Goal: Task Accomplishment & Management: Manage account settings

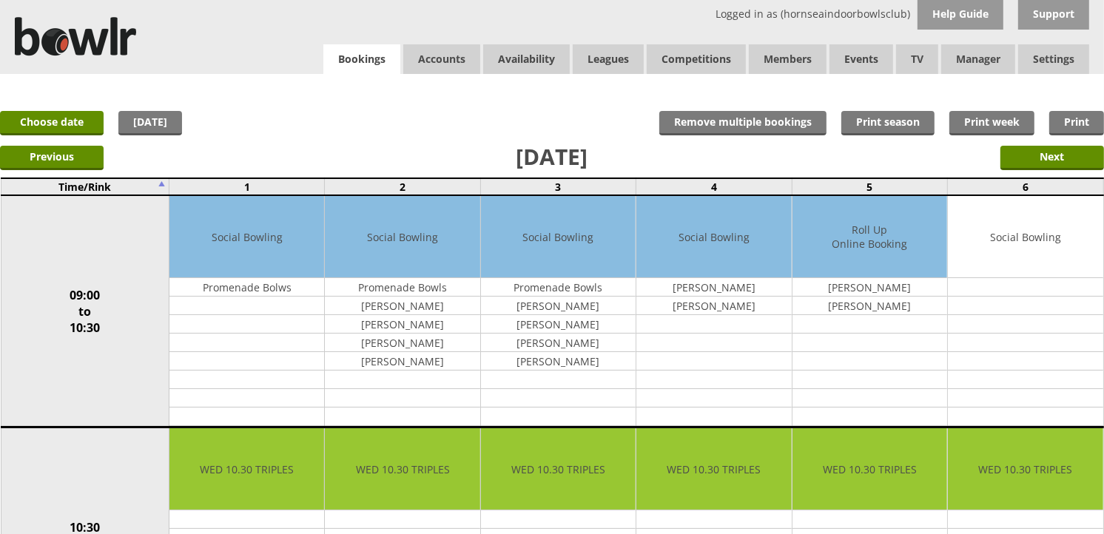
click at [380, 56] on link "Bookings" at bounding box center [361, 59] width 77 height 30
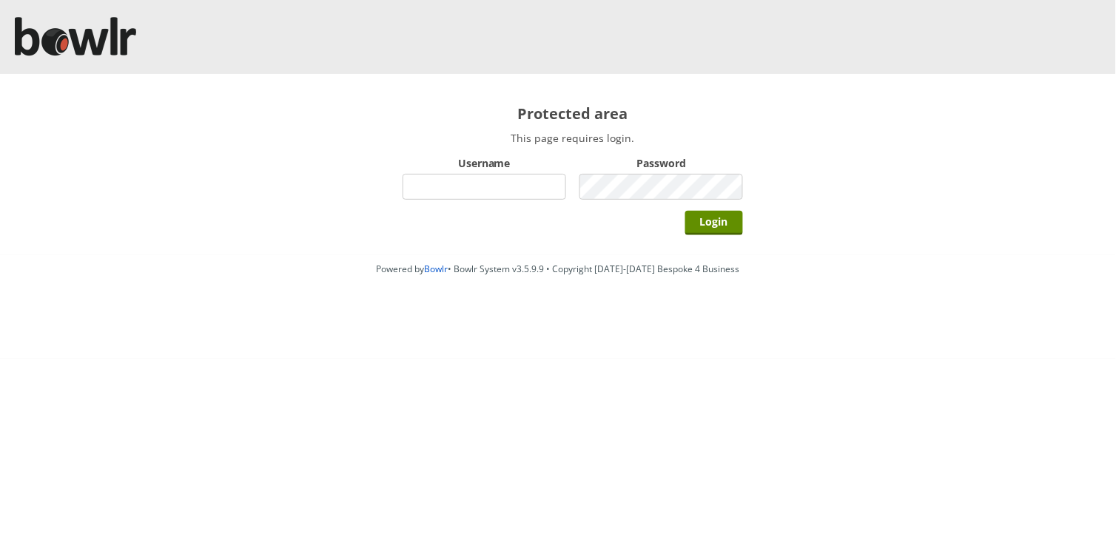
click at [519, 184] on input "Username" at bounding box center [485, 187] width 164 height 26
type input "hornseaindoorbowlsclub"
click at [608, 198] on div "Password" at bounding box center [661, 177] width 164 height 51
click at [685, 211] on input "Login" at bounding box center [714, 223] width 58 height 24
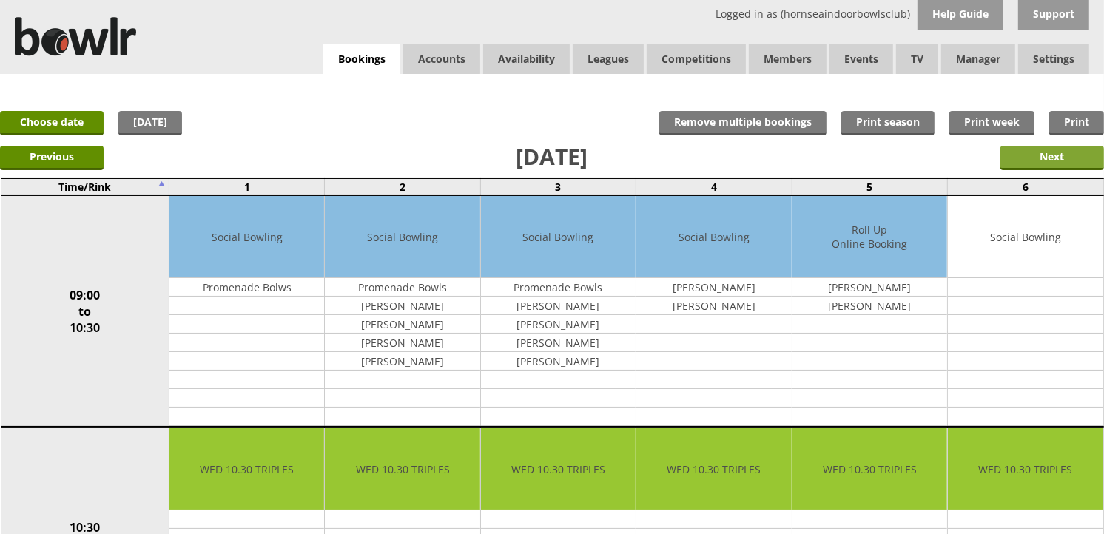
click at [1020, 161] on input "Next" at bounding box center [1052, 158] width 104 height 24
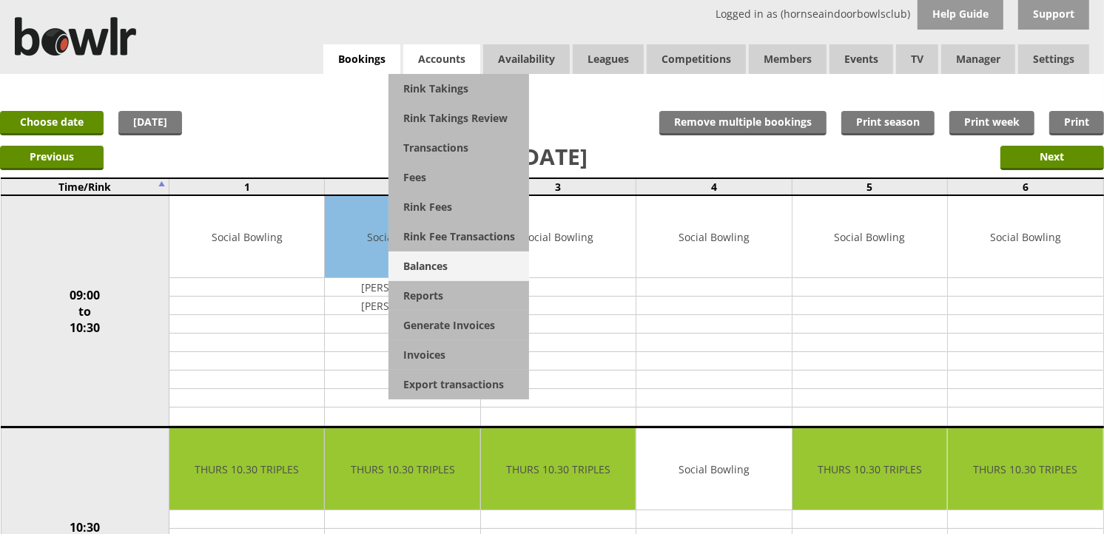
click at [417, 268] on link "Balances" at bounding box center [458, 267] width 141 height 30
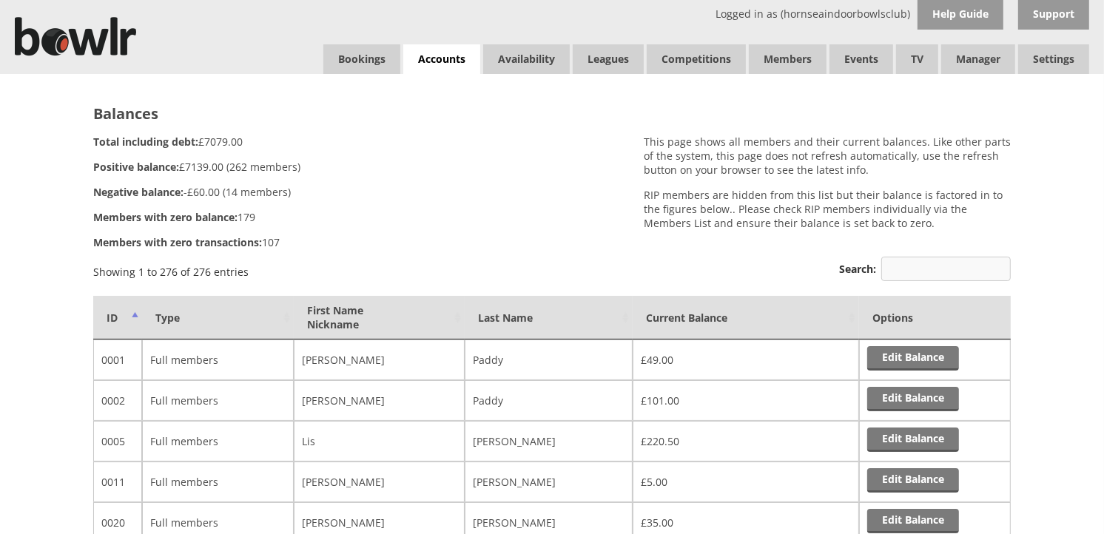
click at [906, 262] on input "Search:" at bounding box center [945, 269] width 129 height 24
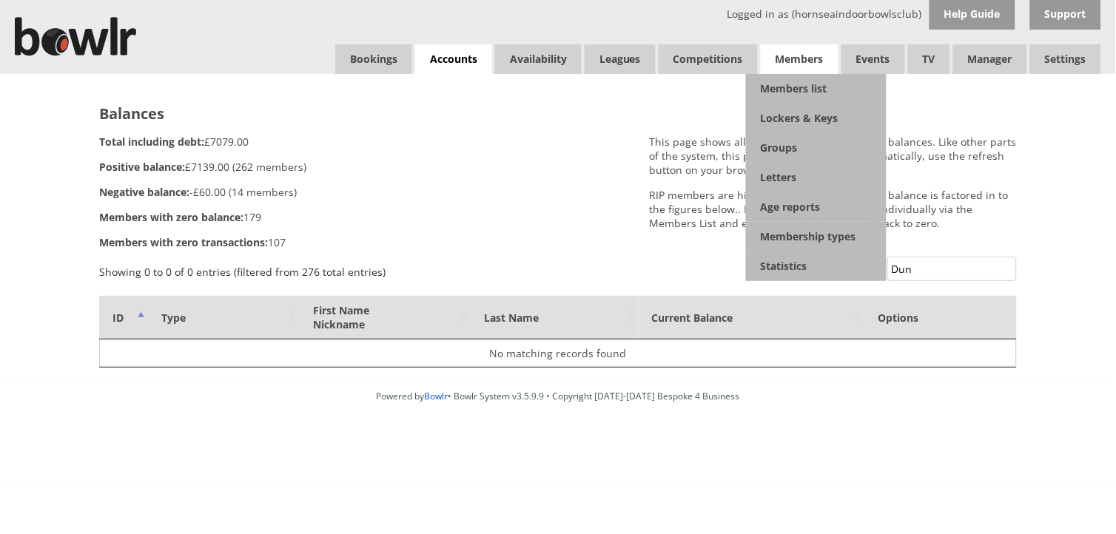
type input "Dun"
click at [812, 65] on span "Members" at bounding box center [800, 59] width 78 height 30
click at [803, 95] on link "Members list" at bounding box center [816, 89] width 141 height 30
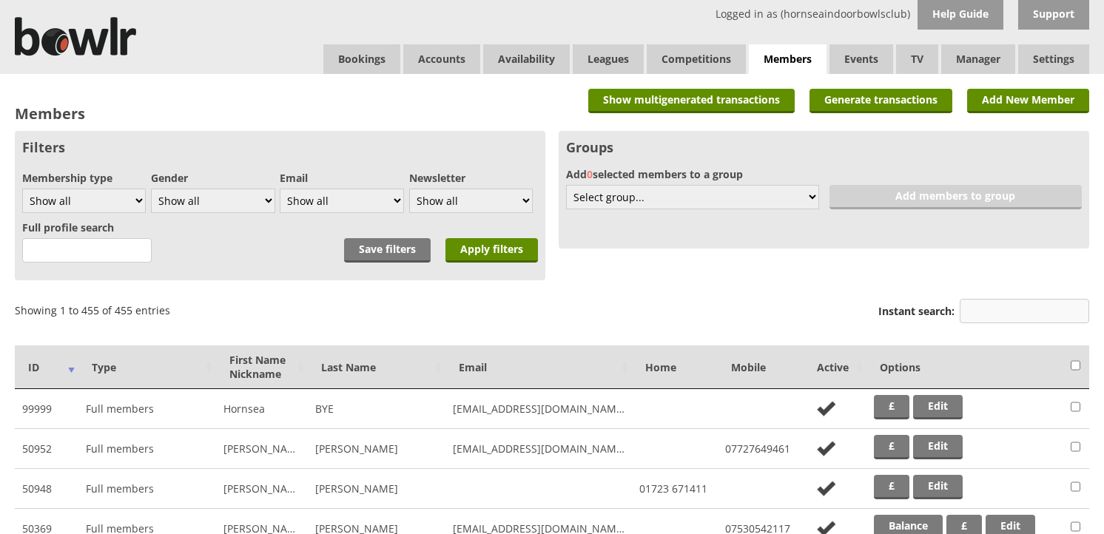
click at [998, 312] on input "Instant search:" at bounding box center [1024, 311] width 129 height 24
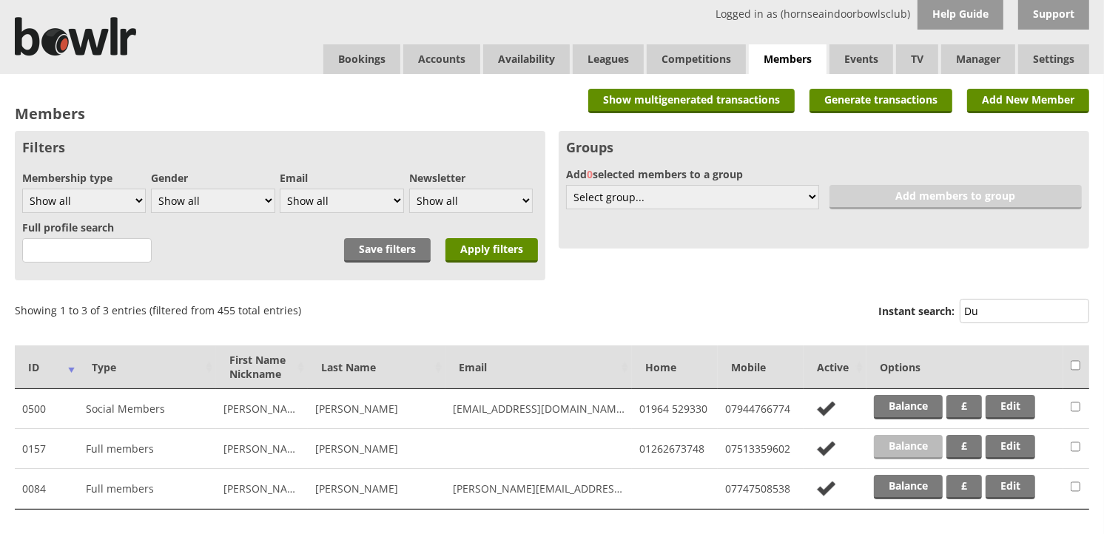
type input "Du"
click at [906, 444] on link "Balance" at bounding box center [908, 447] width 69 height 24
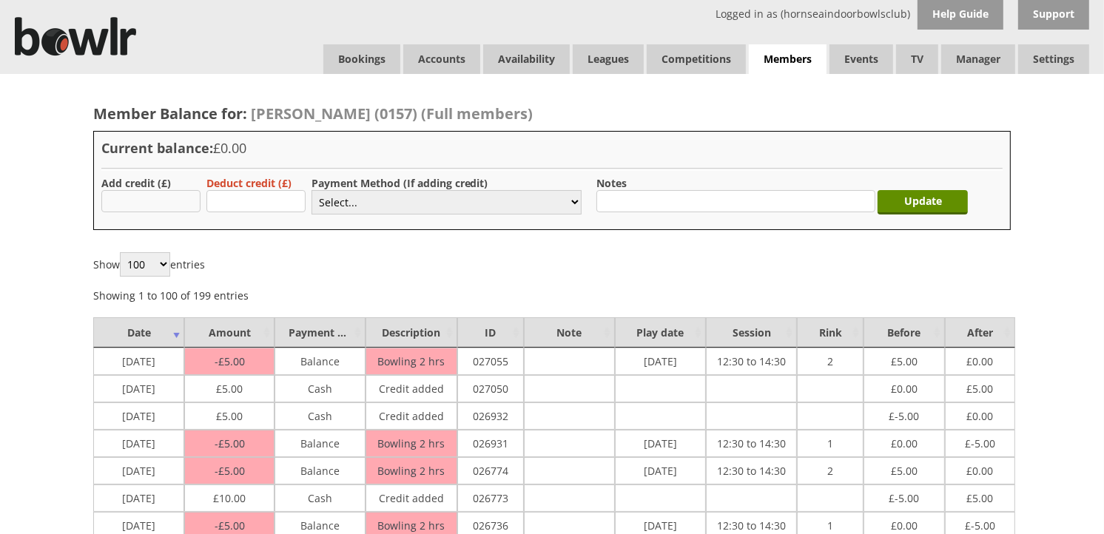
click at [185, 203] on input "text" at bounding box center [150, 201] width 99 height 22
type input "5.00"
drag, startPoint x: 574, startPoint y: 207, endPoint x: 557, endPoint y: 213, distance: 18.0
click at [574, 207] on select "Select... Cash Card Cheque Bank Transfer Other Member Card Gift Voucher Balance" at bounding box center [447, 202] width 270 height 24
select select "1"
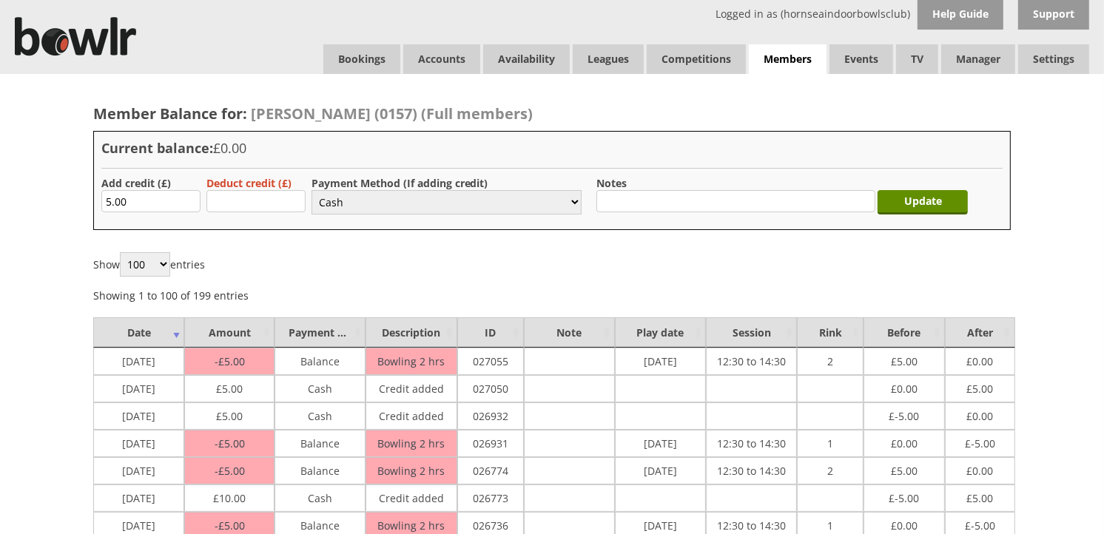
click at [312, 190] on select "Select... Cash Card Cheque Bank Transfer Other Member Card Gift Voucher Balance" at bounding box center [447, 202] width 270 height 24
click at [936, 200] on input "Update" at bounding box center [923, 202] width 90 height 24
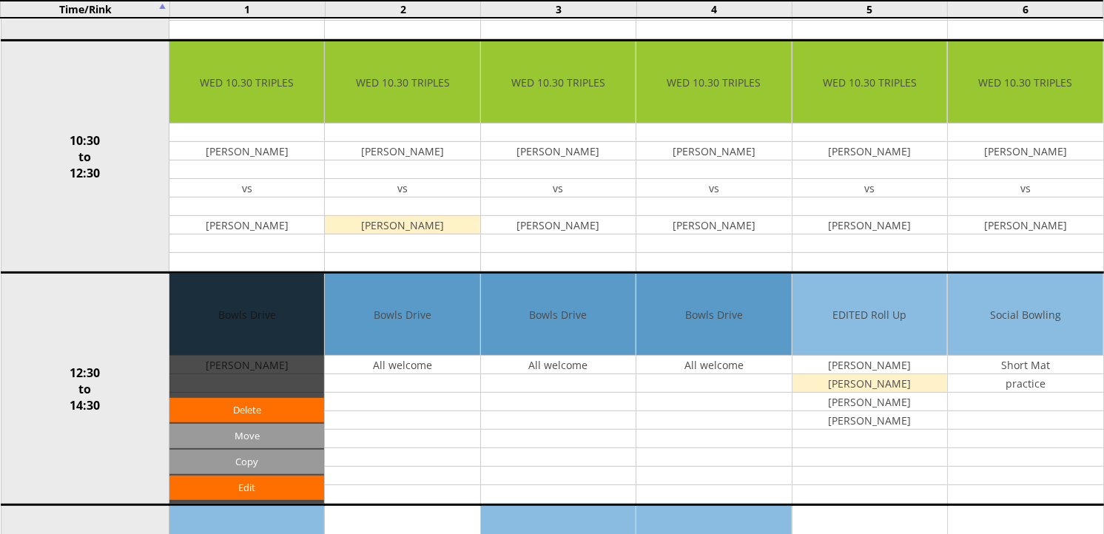
scroll to position [411, 0]
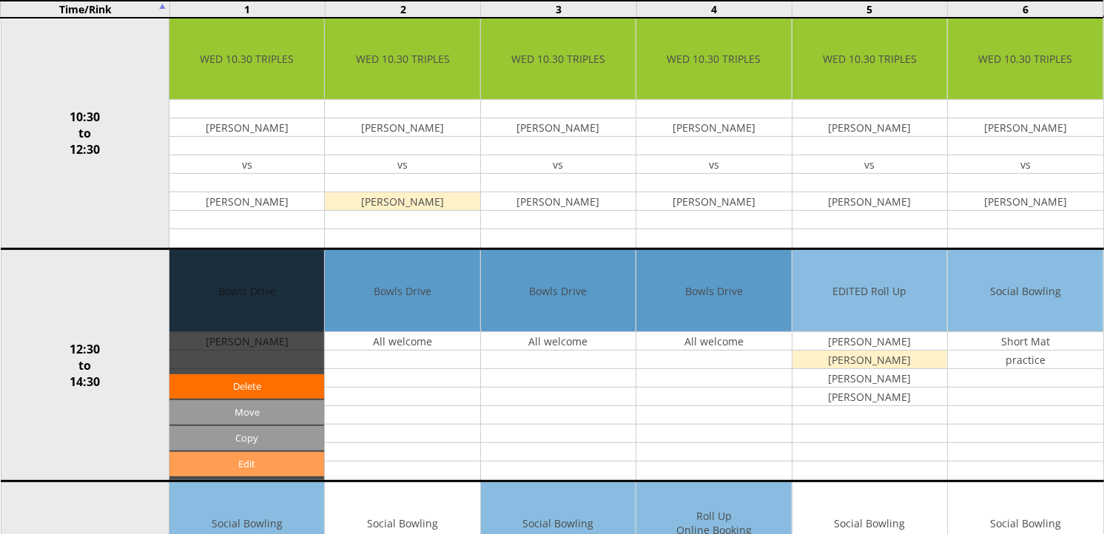
click at [267, 460] on link "Edit" at bounding box center [246, 464] width 155 height 24
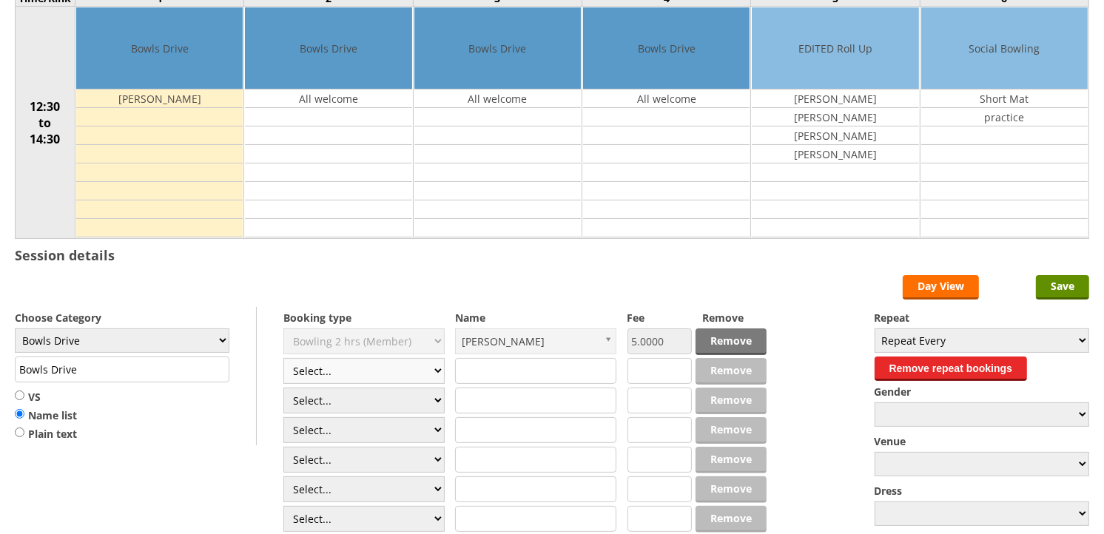
scroll to position [164, 0]
click at [446, 374] on form "Save Day View Choose Category Club Closed Singles League Triples League Pairs L…" at bounding box center [552, 427] width 1074 height 304
click at [433, 370] on select "Select... Club Competition (Member) Club Competition (Visitor) National (Member…" at bounding box center [363, 371] width 161 height 26
select select "1_50"
click at [283, 359] on select "Select... Club Competition (Member) Club Competition (Visitor) National (Member…" at bounding box center [363, 371] width 161 height 26
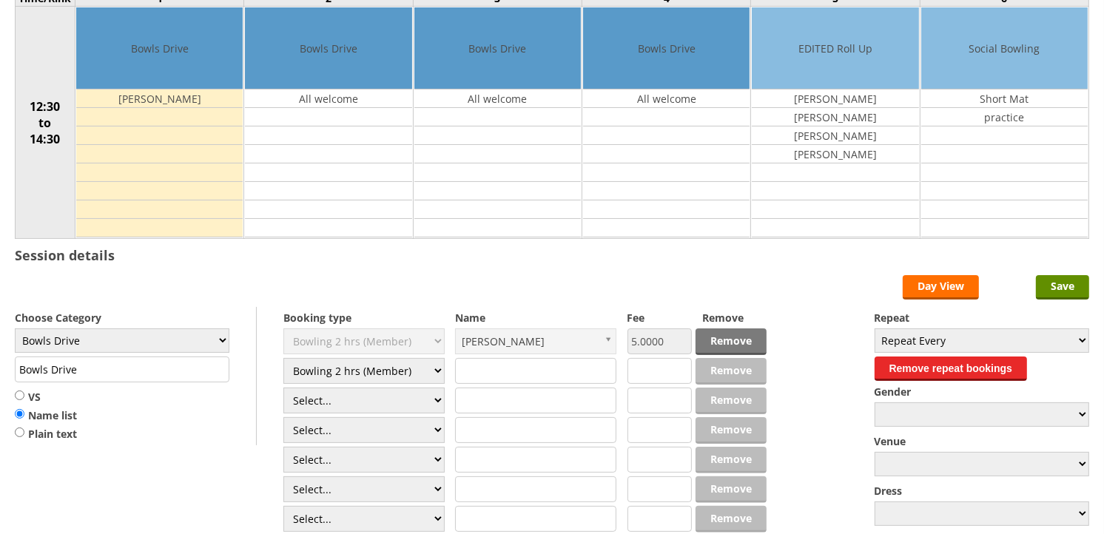
type input "5.0000"
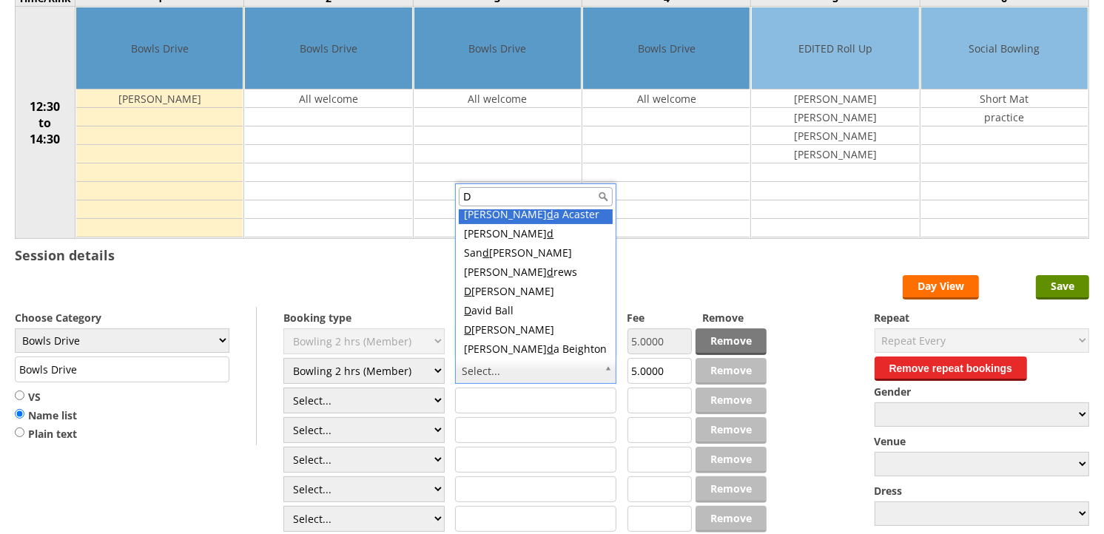
scroll to position [0, 0]
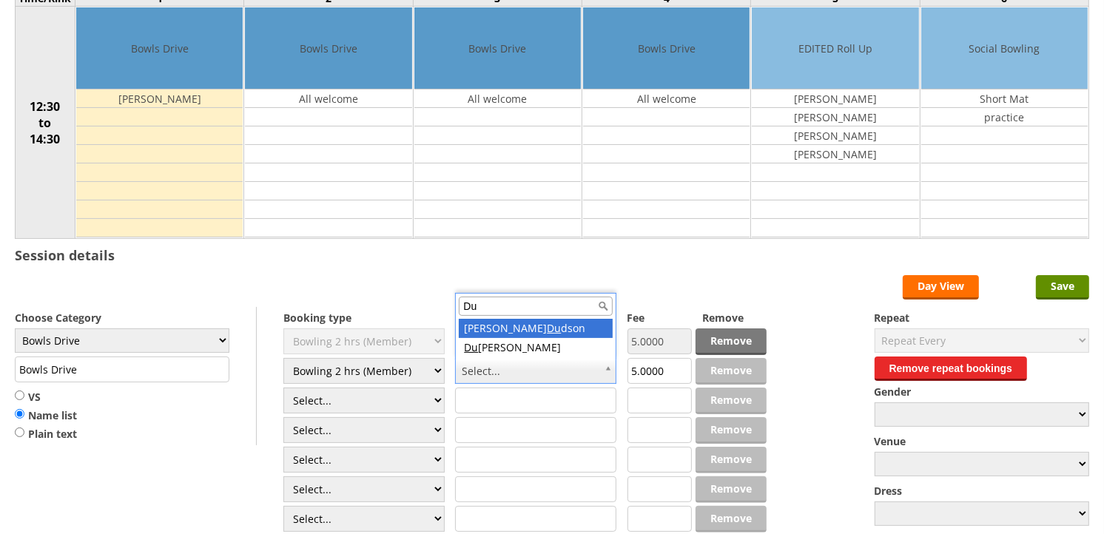
type input "Du"
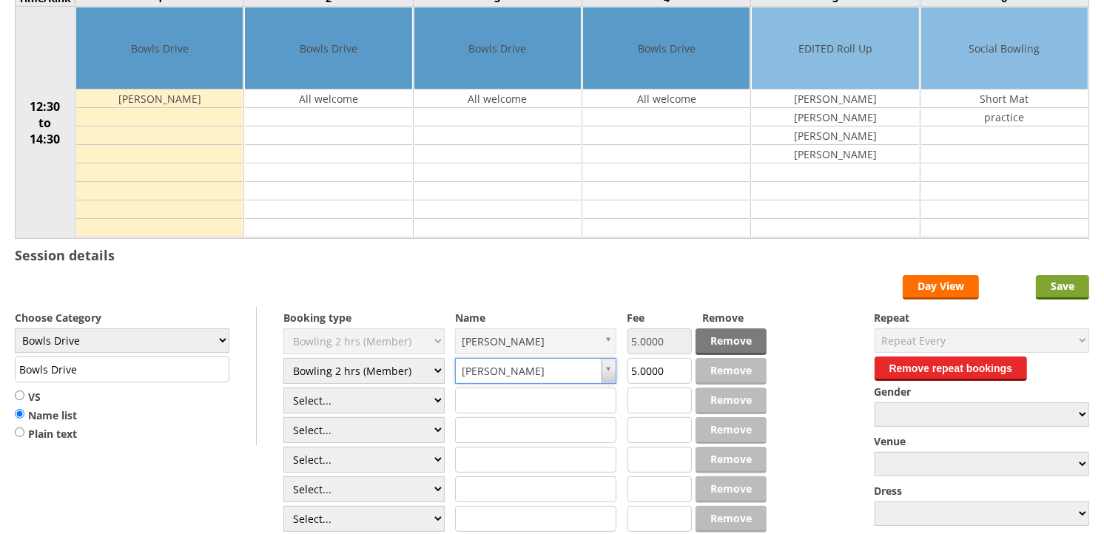
click at [1074, 292] on input "Save" at bounding box center [1062, 287] width 53 height 24
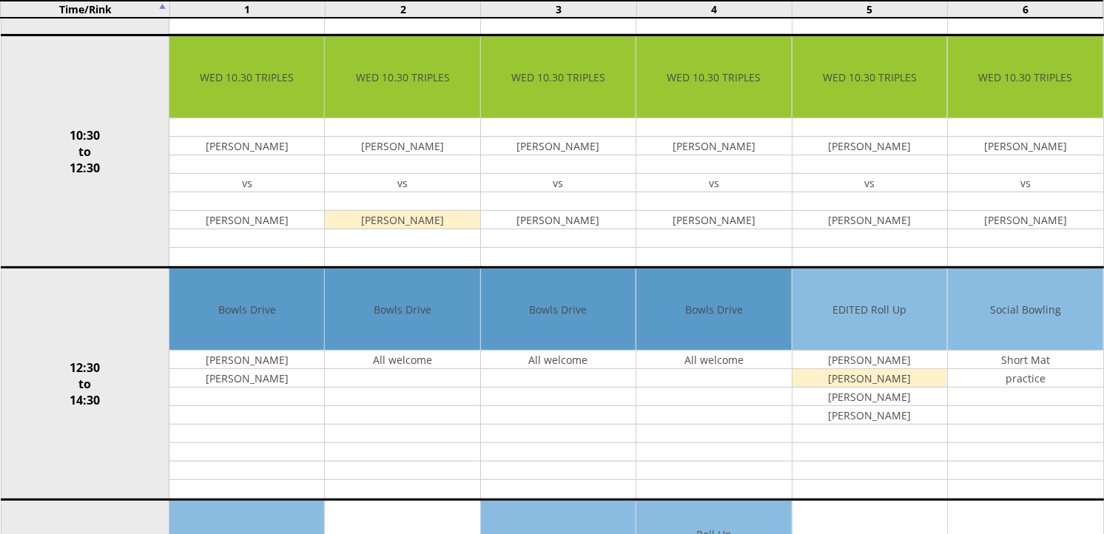
scroll to position [411, 0]
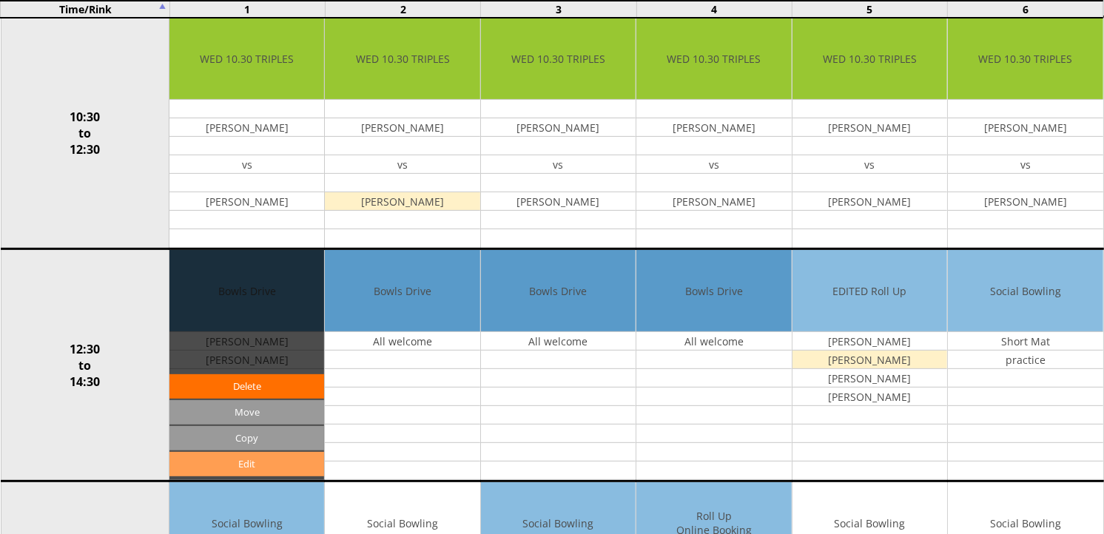
click at [229, 466] on link "Edit" at bounding box center [246, 464] width 155 height 24
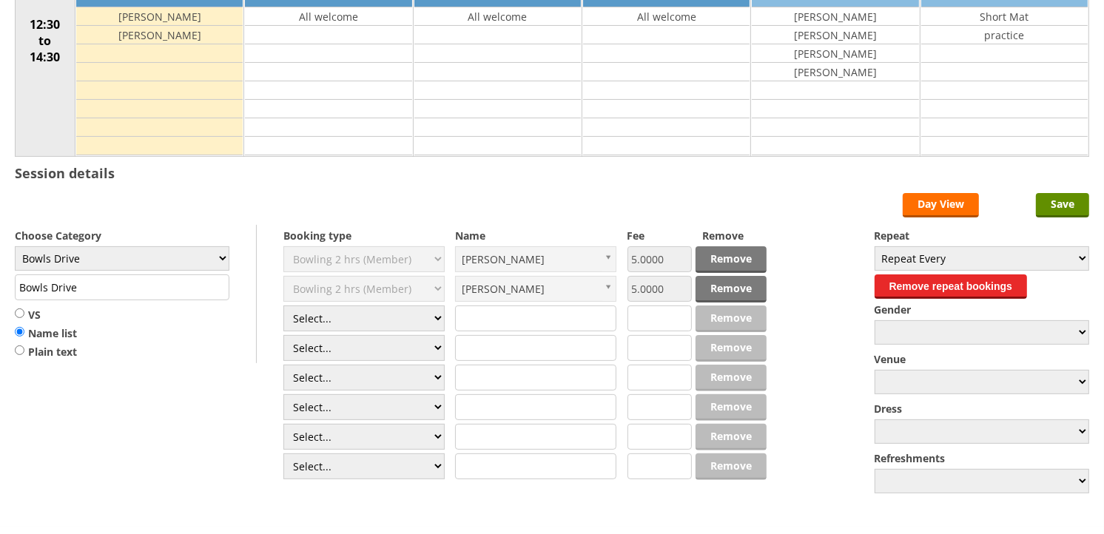
scroll to position [246, 0]
click at [433, 326] on select "Select... Club Competition (Member) Club Competition (Visitor) National (Member…" at bounding box center [363, 319] width 161 height 26
select select "1_50"
click at [283, 306] on select "Select... Club Competition (Member) Club Competition (Visitor) National (Member…" at bounding box center [363, 319] width 161 height 26
type input "5.0000"
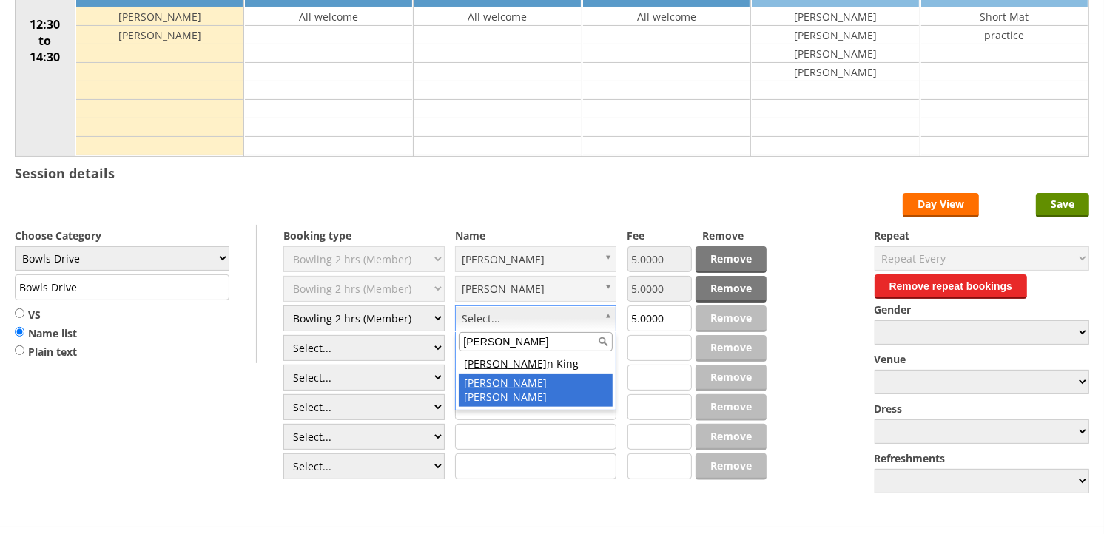
type input "Marty"
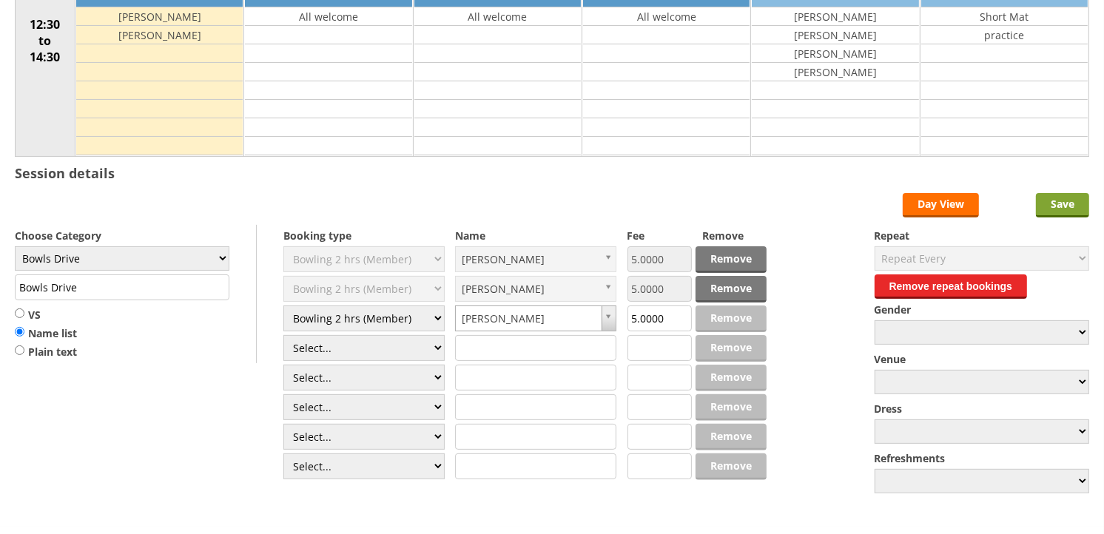
click at [1076, 202] on input "Save" at bounding box center [1062, 205] width 53 height 24
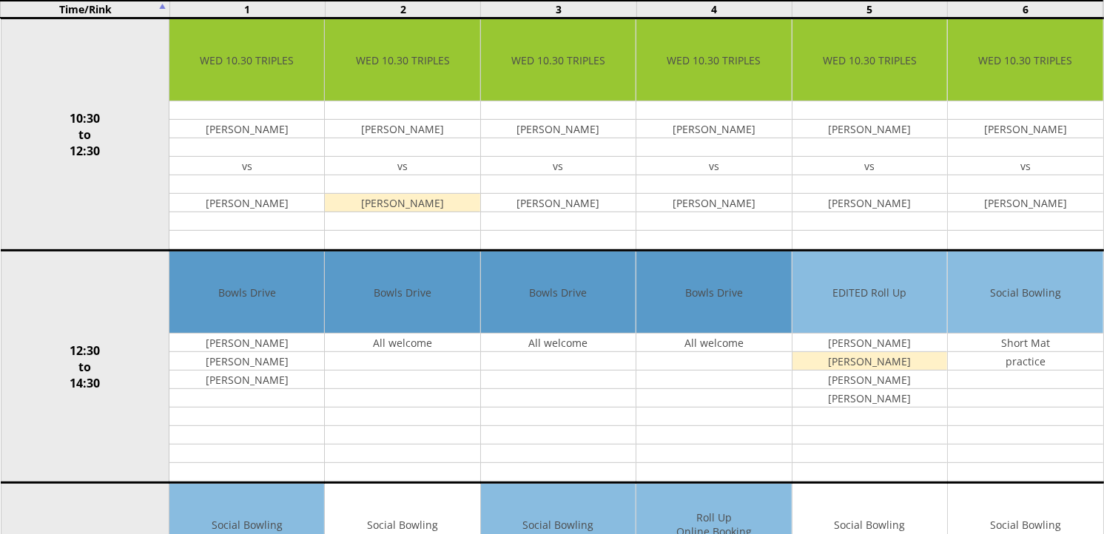
scroll to position [411, 0]
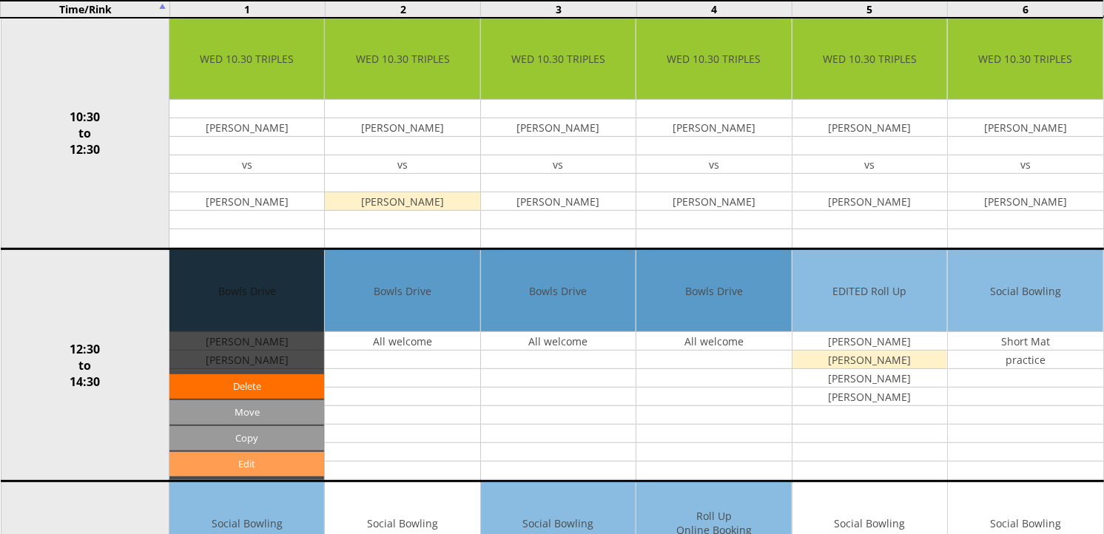
click at [259, 468] on link "Edit" at bounding box center [246, 464] width 155 height 24
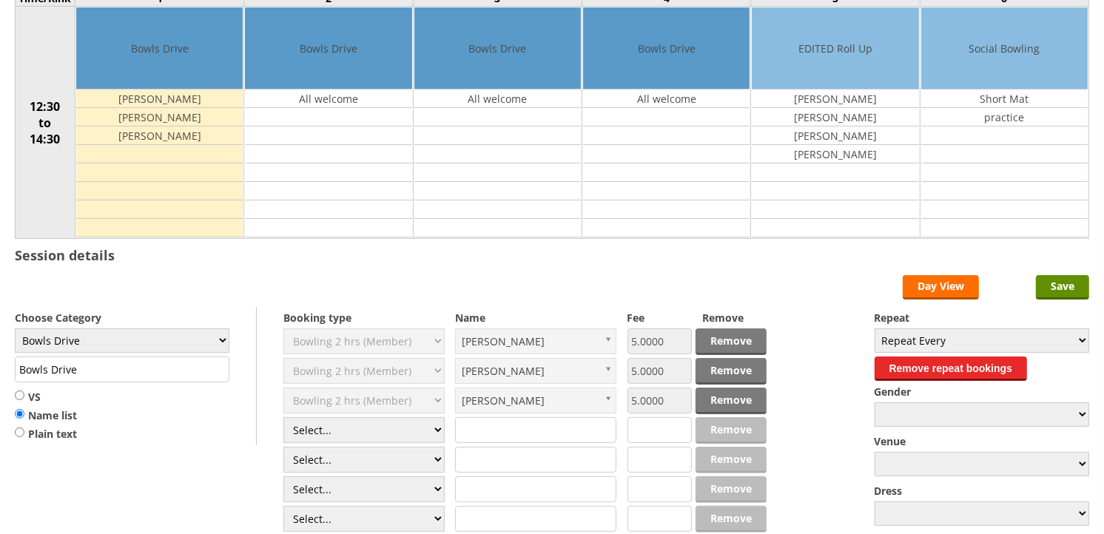
scroll to position [164, 0]
click at [432, 429] on select "Select... Club Competition (Member) Club Competition (Visitor) National (Member…" at bounding box center [363, 430] width 161 height 26
click at [401, 425] on select "Select... Club Competition (Member) Club Competition (Visitor) National (Member…" at bounding box center [363, 430] width 161 height 26
click at [431, 429] on select "Select... Club Competition (Member) Club Competition (Visitor) National (Member…" at bounding box center [363, 430] width 161 height 26
select select "0_50"
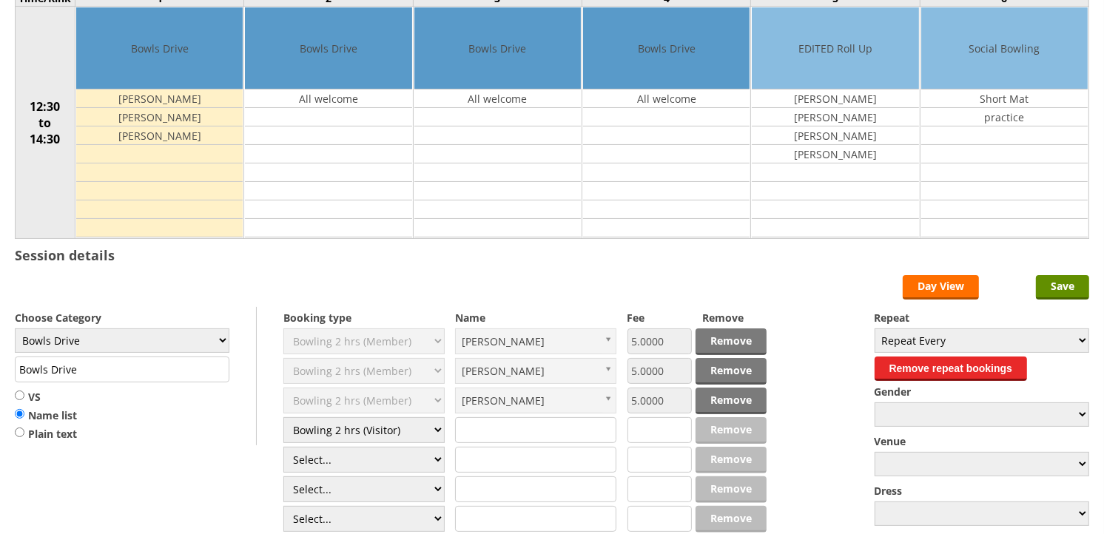
click at [283, 418] on select "Select... Club Competition (Member) Club Competition (Visitor) National (Member…" at bounding box center [363, 430] width 161 height 26
type input "8.0000"
click at [490, 425] on input "text" at bounding box center [535, 430] width 161 height 26
type input "[PERSON_NAME]"
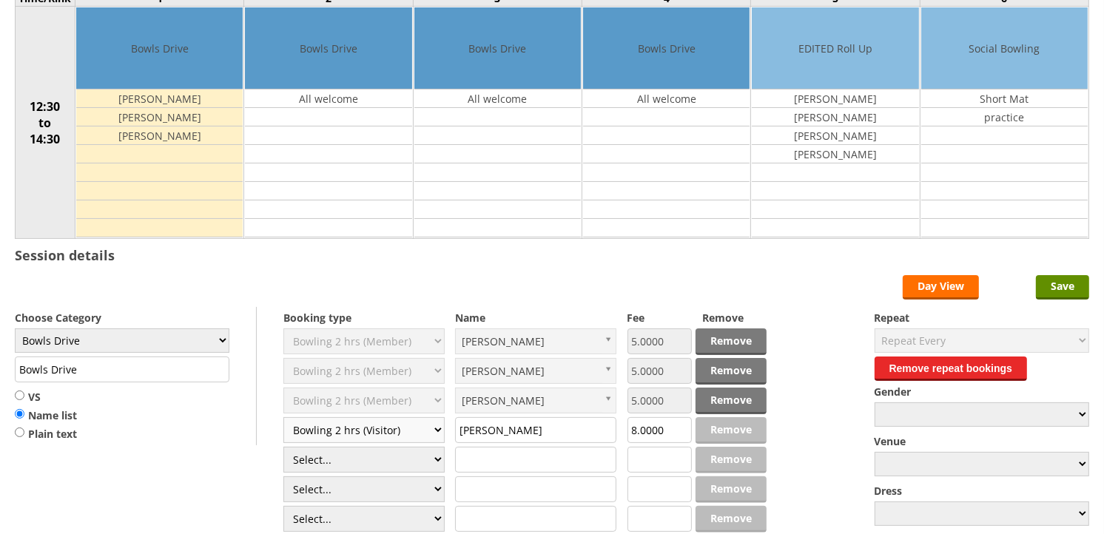
click at [437, 432] on select "Select... Club Competition (Member) Club Competition (Visitor) National (Member…" at bounding box center [363, 430] width 161 height 26
select select "1_50"
click at [283, 418] on select "Select... Club Competition (Member) Club Competition (Visitor) National (Member…" at bounding box center [363, 430] width 161 height 26
type input "5.0000"
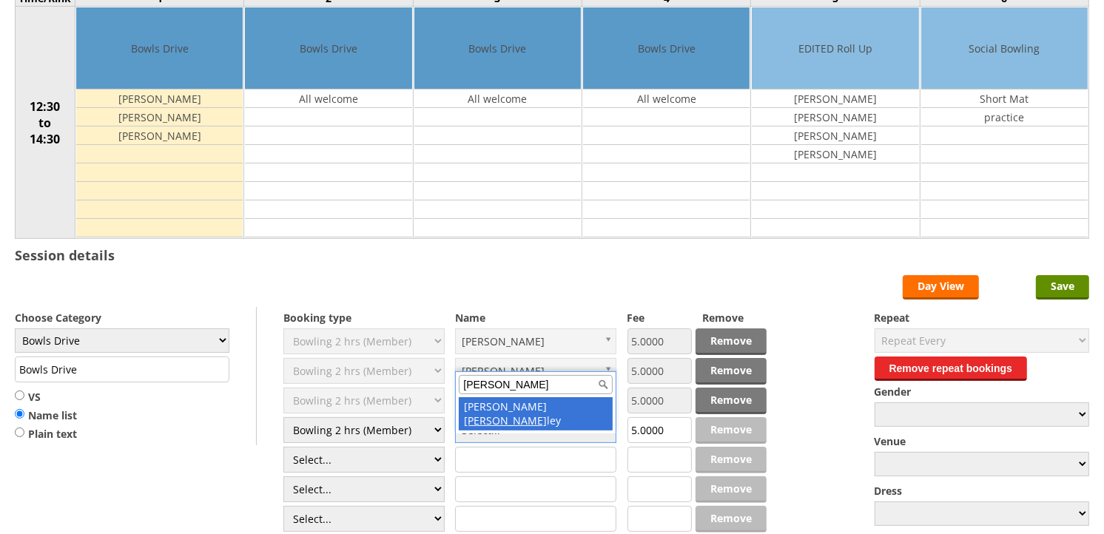
type input "Hunt"
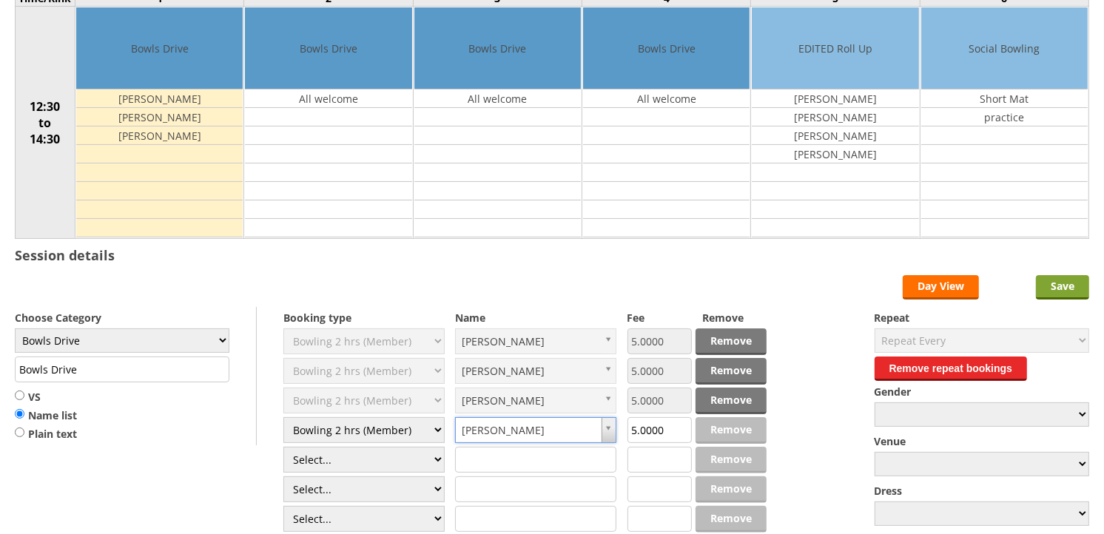
click at [1047, 289] on input "Save" at bounding box center [1062, 287] width 53 height 24
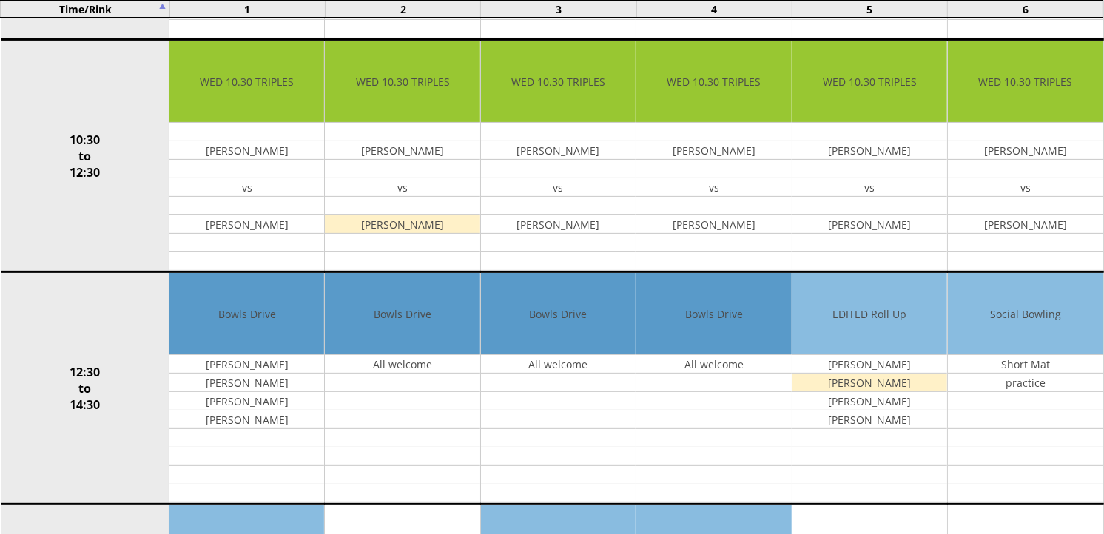
scroll to position [411, 0]
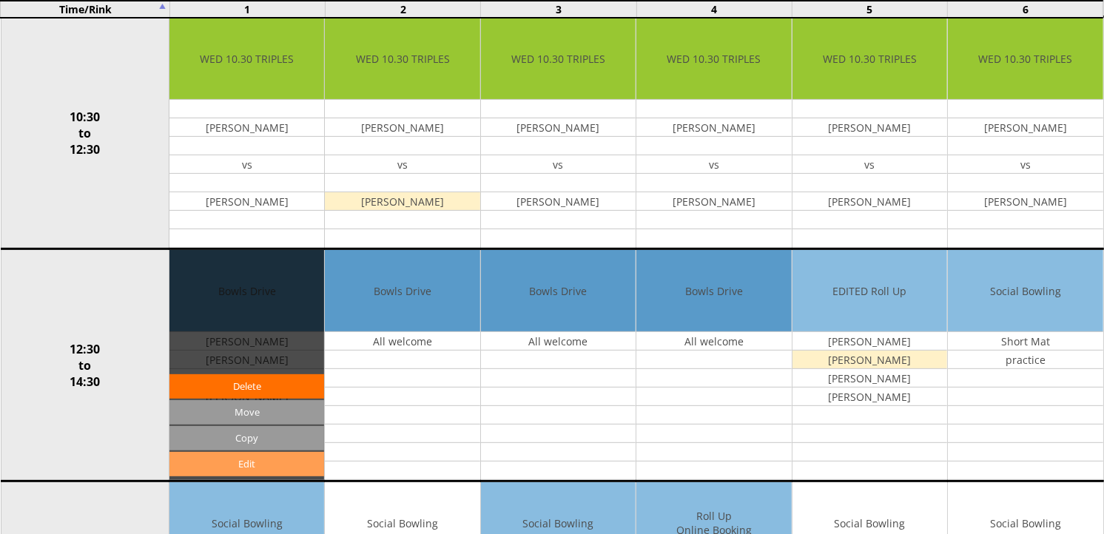
click at [270, 465] on link "Edit" at bounding box center [246, 464] width 155 height 24
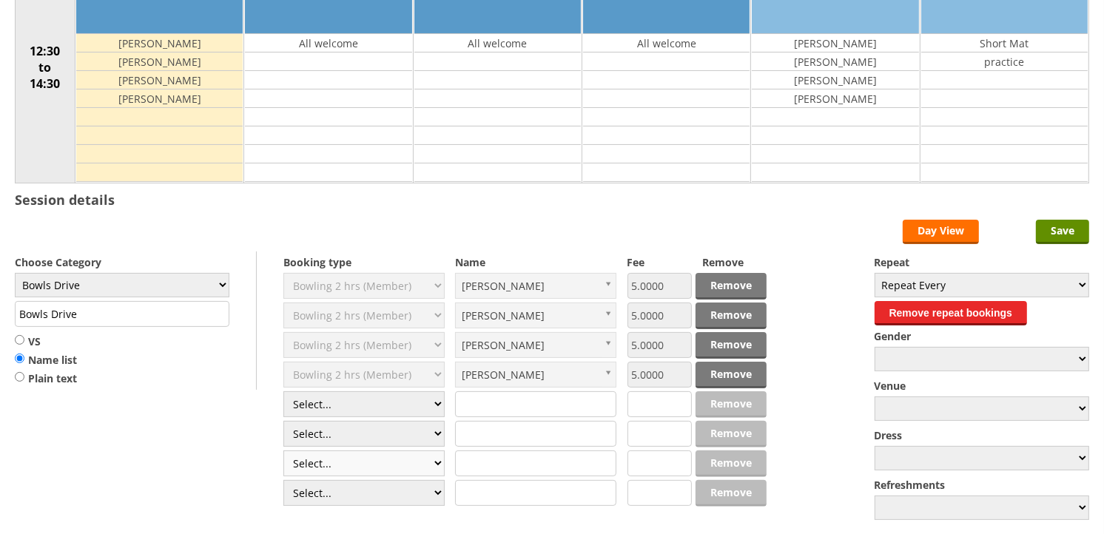
scroll to position [246, 0]
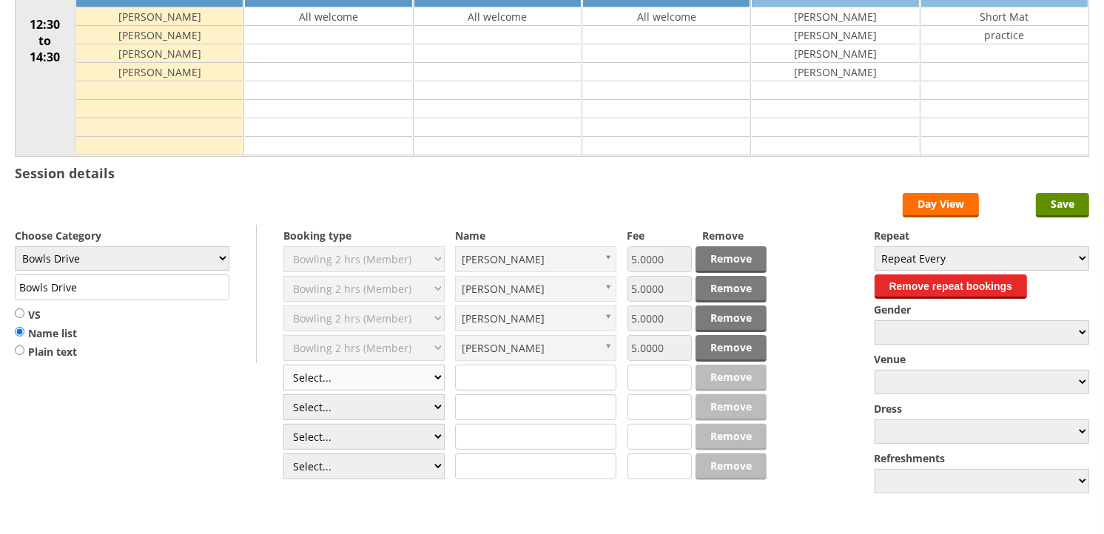
click at [437, 380] on select "Select... Club Competition (Member) Club Competition (Visitor) National (Member…" at bounding box center [363, 378] width 161 height 26
click at [272, 358] on form "Save Day View Choose Category Club Closed Singles League Triples League Pairs L…" at bounding box center [552, 345] width 1074 height 304
click at [435, 379] on select "Select... Club Competition (Member) Club Competition (Visitor) National (Member…" at bounding box center [363, 378] width 161 height 26
select select "0_49"
click at [283, 366] on select "Select... Club Competition (Member) Club Competition (Visitor) National (Member…" at bounding box center [363, 378] width 161 height 26
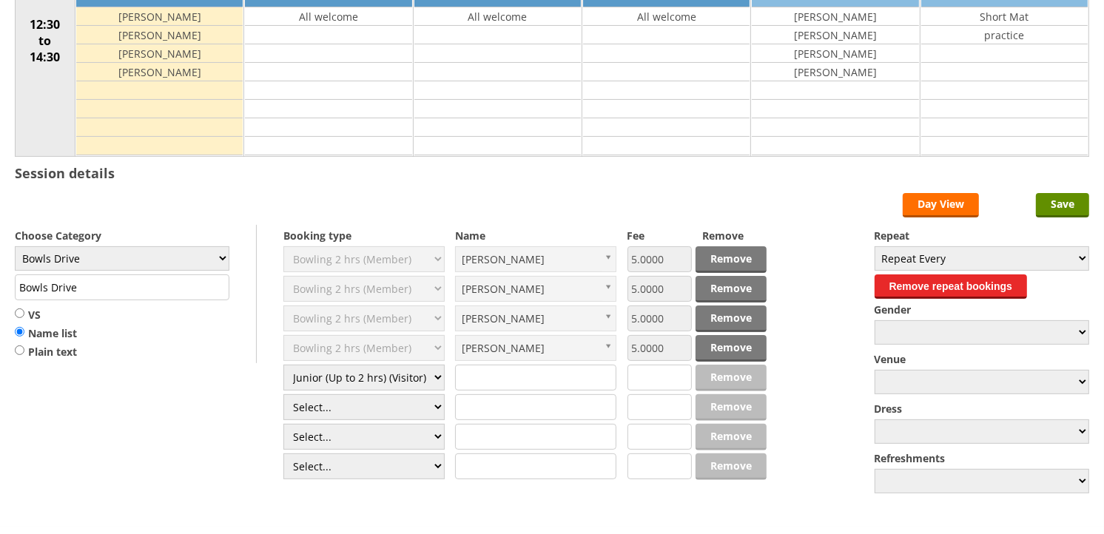
type input "2.0000"
click at [434, 380] on select "Select... Club Competition (Member) Club Competition (Visitor) National (Member…" at bounding box center [363, 378] width 161 height 26
select select "0_50"
click at [283, 366] on select "Select... Club Competition (Member) Club Competition (Visitor) National (Member…" at bounding box center [363, 378] width 161 height 26
type input "8.0000"
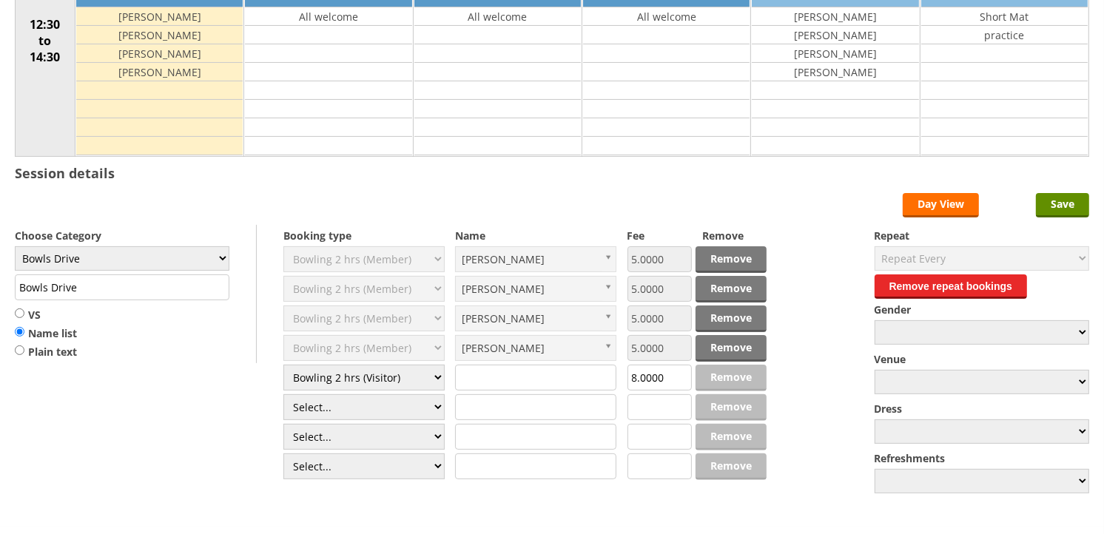
click at [485, 379] on input "text" at bounding box center [535, 378] width 161 height 26
type input "[PERSON_NAME]"
click at [1054, 209] on input "Save" at bounding box center [1062, 205] width 53 height 24
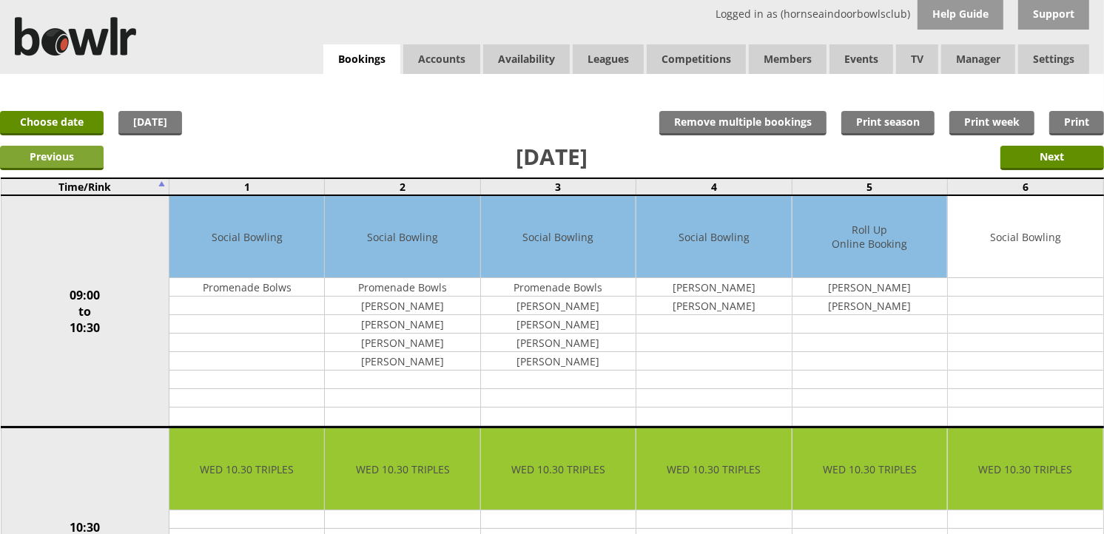
click at [75, 156] on input "Previous" at bounding box center [52, 158] width 104 height 24
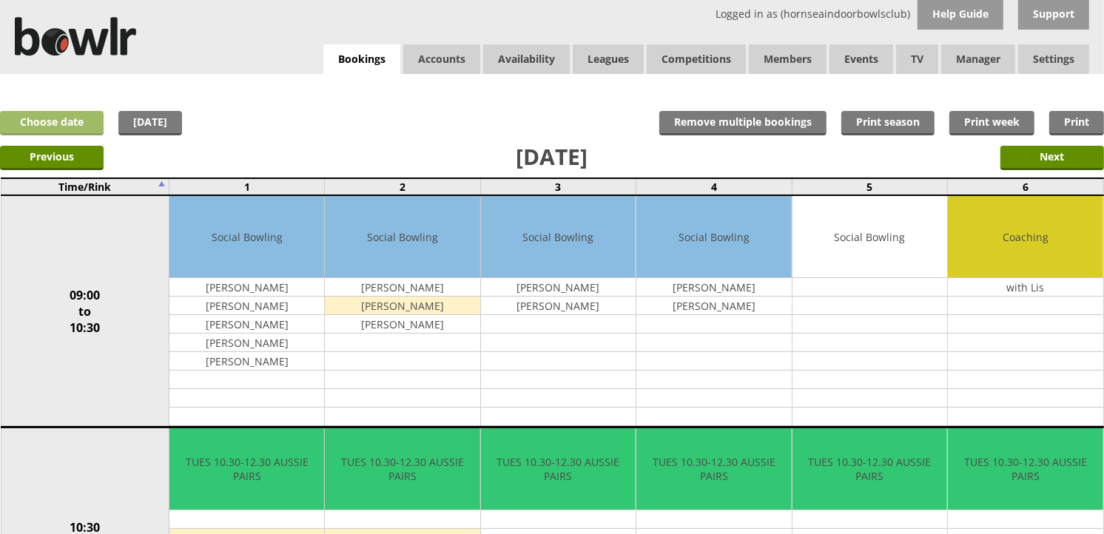
click at [24, 116] on link "Choose date" at bounding box center [52, 123] width 104 height 24
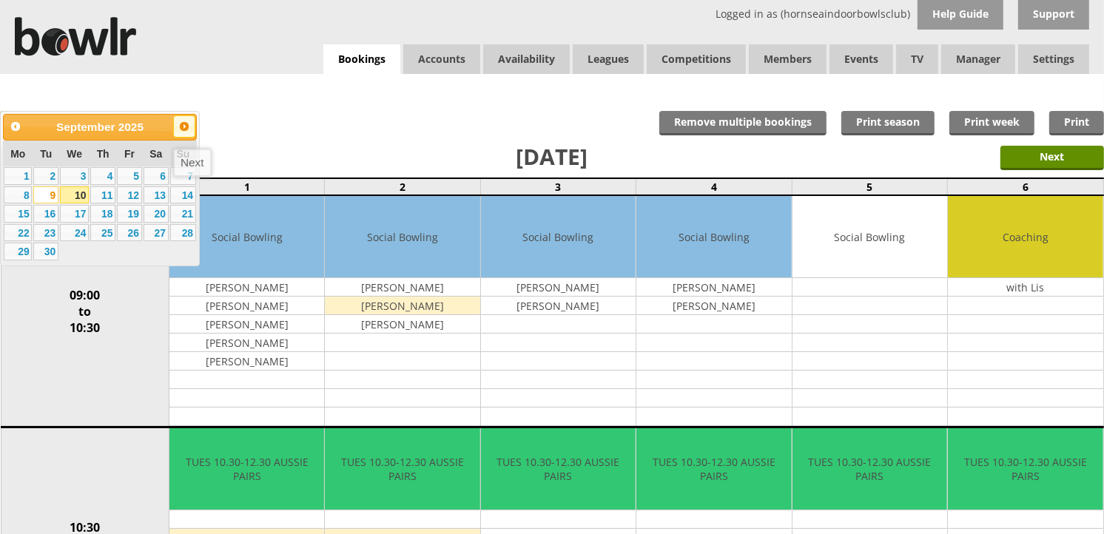
click at [189, 127] on span "Next" at bounding box center [184, 127] width 12 height 12
click at [8, 121] on link "Prev" at bounding box center [15, 126] width 22 height 22
click at [49, 217] on link "16" at bounding box center [45, 214] width 25 height 18
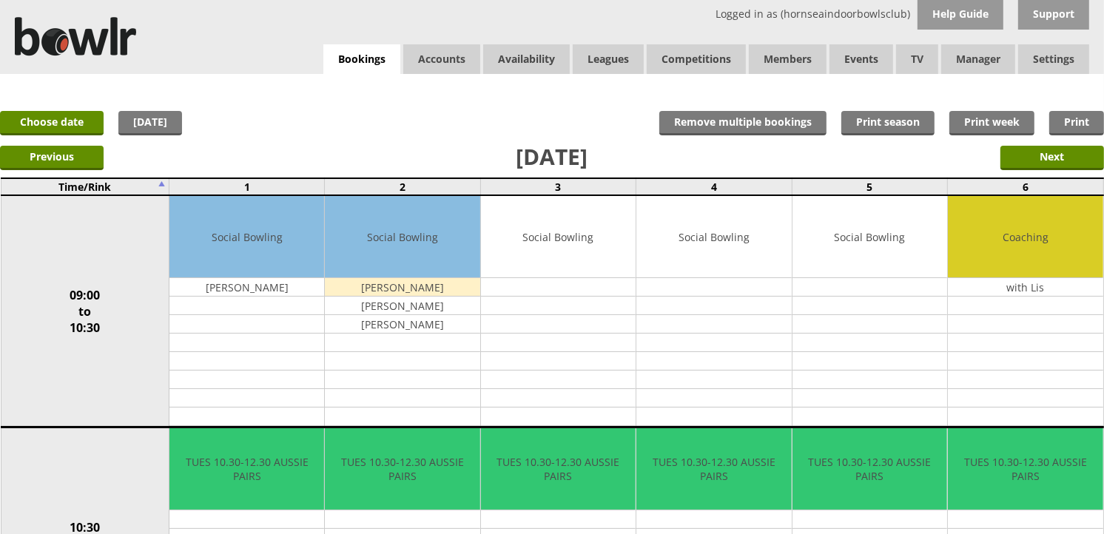
click at [320, 63] on div "Logged in as (hornseaindoorbowlsclub) Help Guide Support Bookings Accounts Rink…" at bounding box center [552, 37] width 1104 height 74
click at [346, 55] on link "Bookings" at bounding box center [361, 59] width 77 height 30
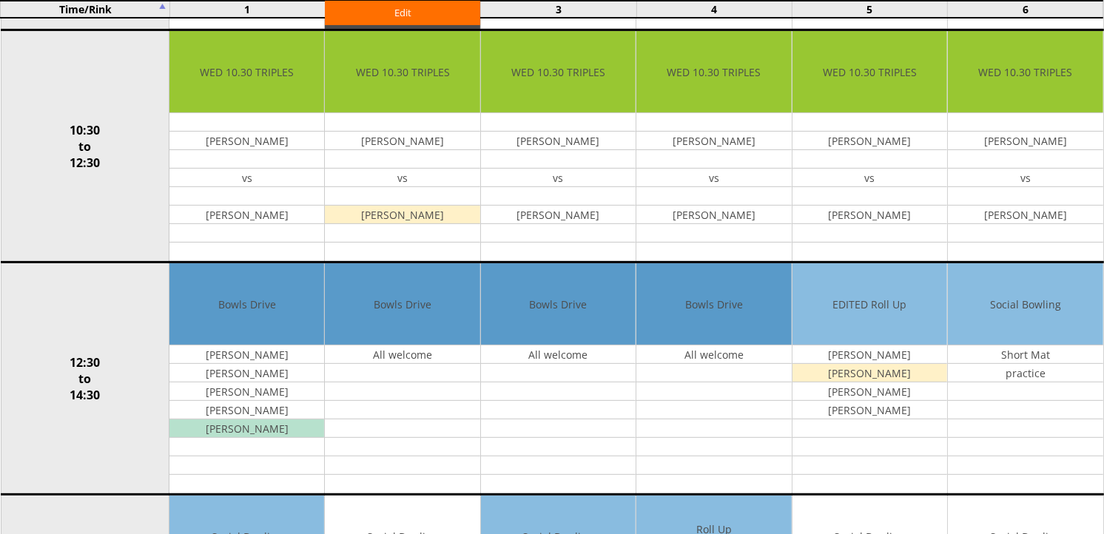
scroll to position [411, 0]
